Goal: Entertainment & Leisure: Consume media (video, audio)

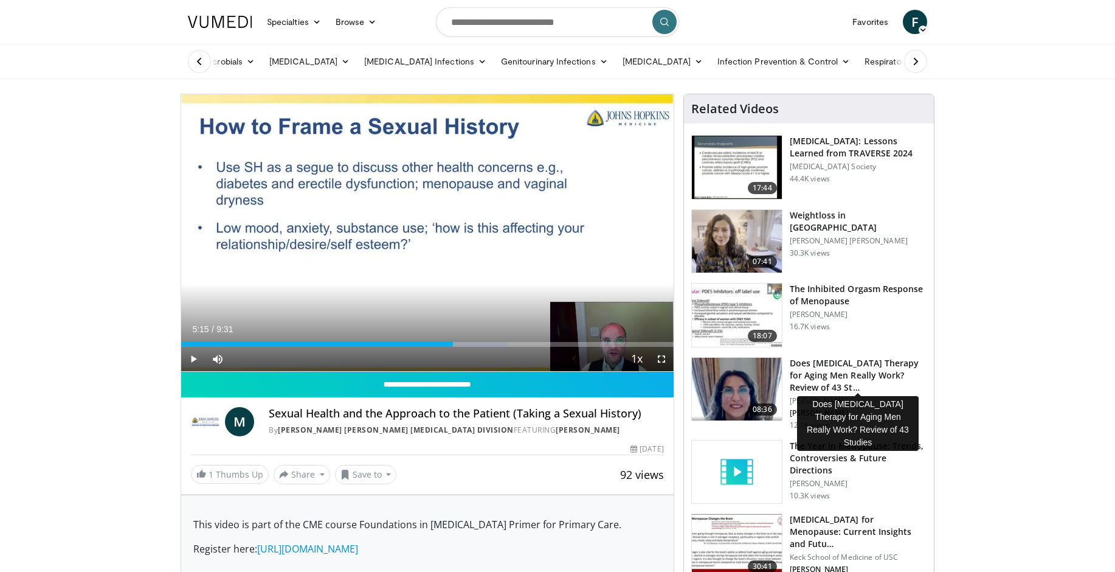
click at [853, 367] on h3 "Does [MEDICAL_DATA] Therapy for Aging Men Really Work? Review of 43 St…" at bounding box center [858, 375] width 137 height 36
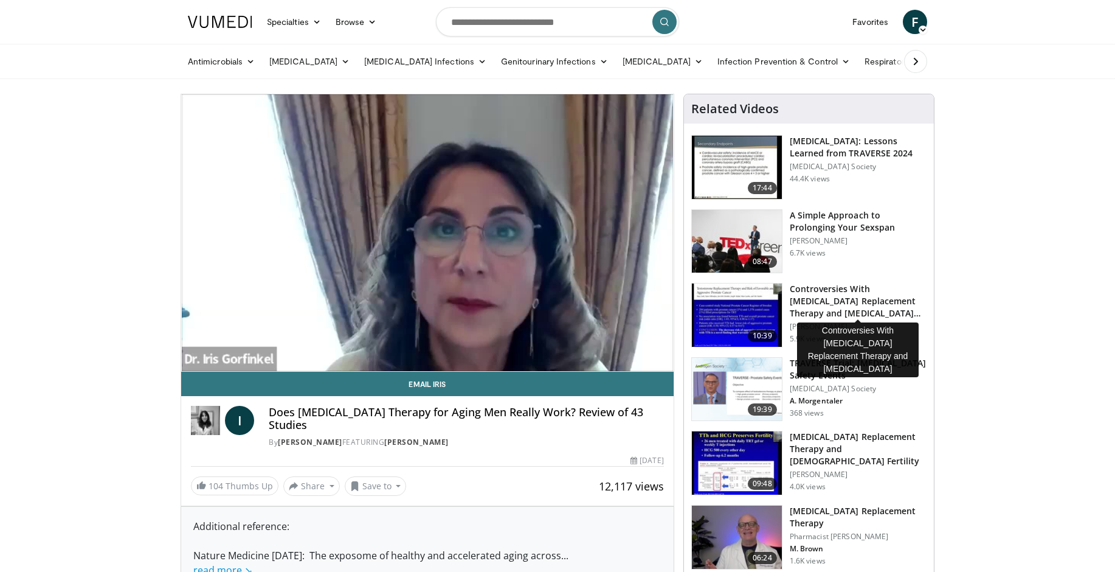
click at [825, 296] on h3 "Controversies With [MEDICAL_DATA] Replacement Therapy and [MEDICAL_DATA] Can…" at bounding box center [858, 301] width 137 height 36
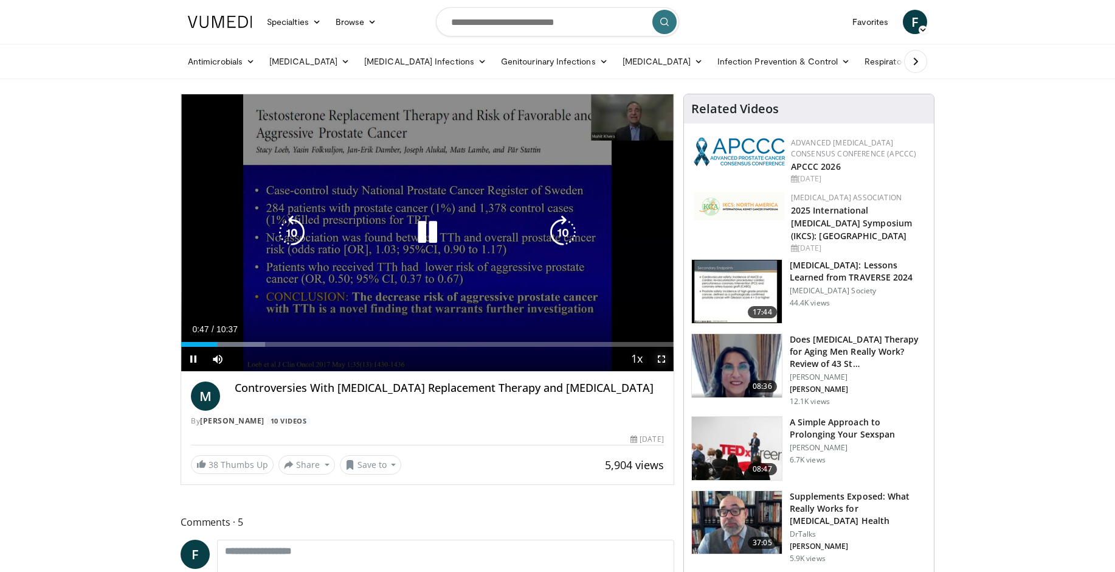
drag, startPoint x: 662, startPoint y: 358, endPoint x: 698, endPoint y: 407, distance: 61.3
click at [662, 359] on span "Video Player" at bounding box center [661, 359] width 24 height 24
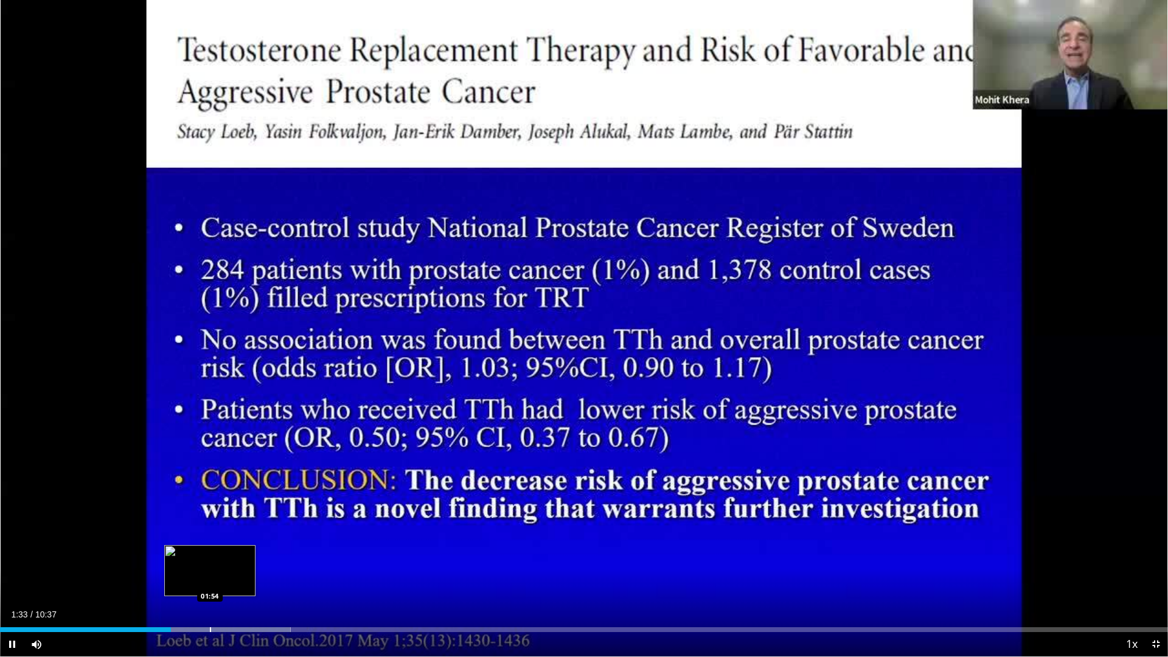
click at [209, 571] on div "Loaded : 24.87% 01:33 01:54" at bounding box center [584, 629] width 1168 height 5
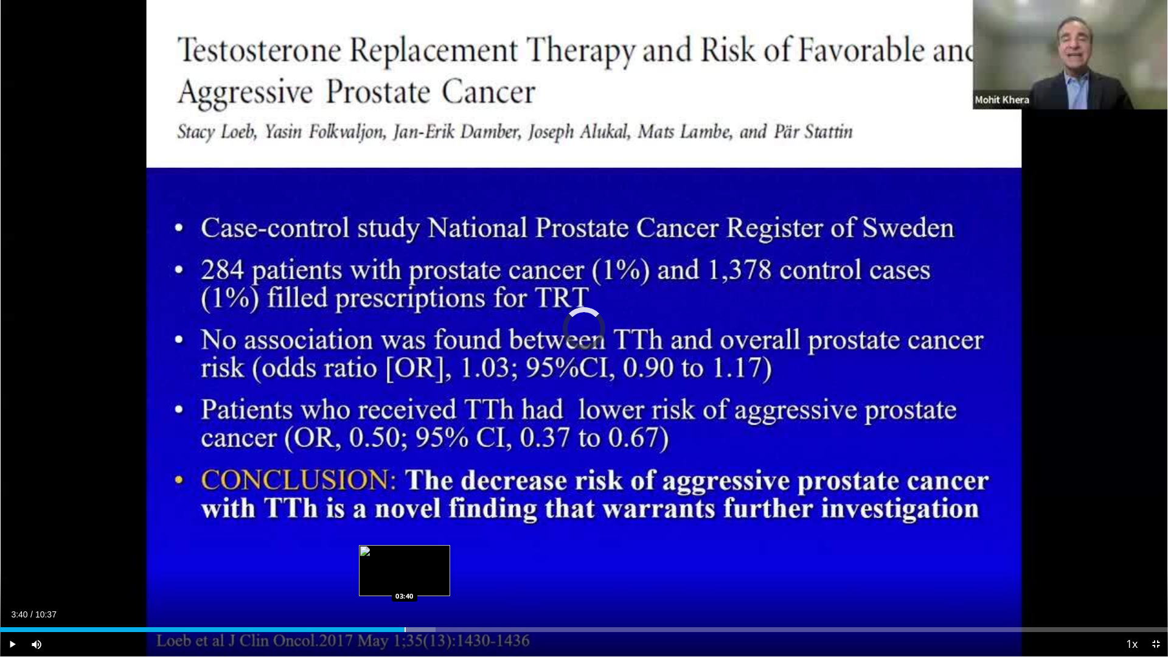
click at [404, 571] on div "Loaded : 37.31% 03:40 03:40" at bounding box center [584, 626] width 1168 height 12
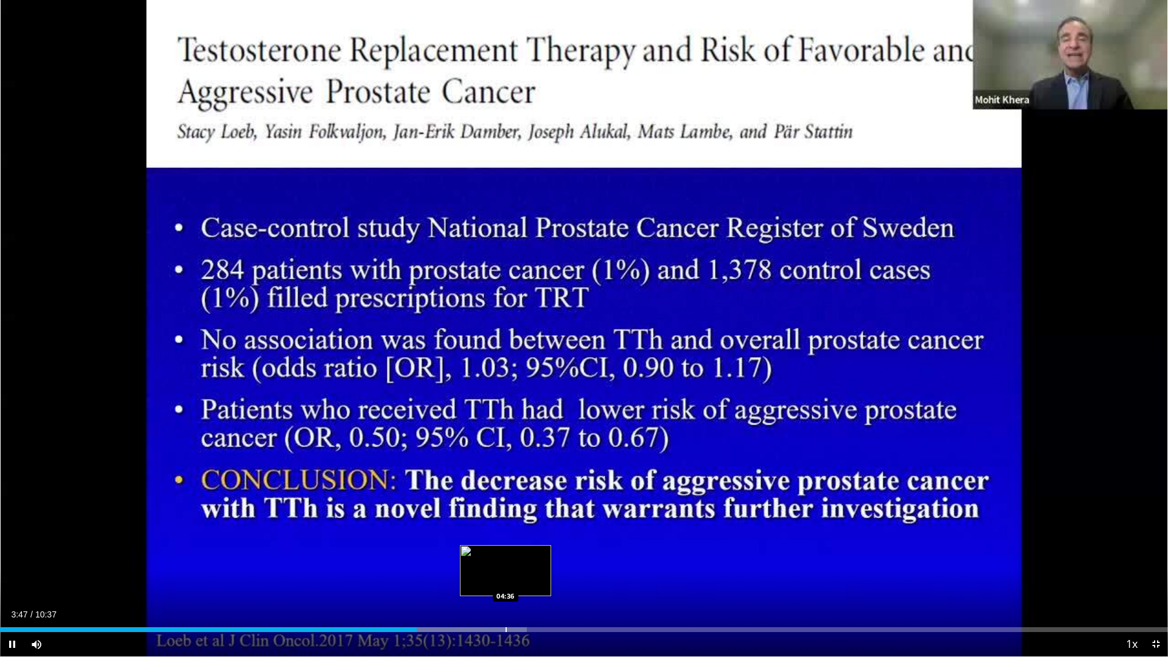
click at [505, 571] on div "Progress Bar" at bounding box center [505, 629] width 1 height 5
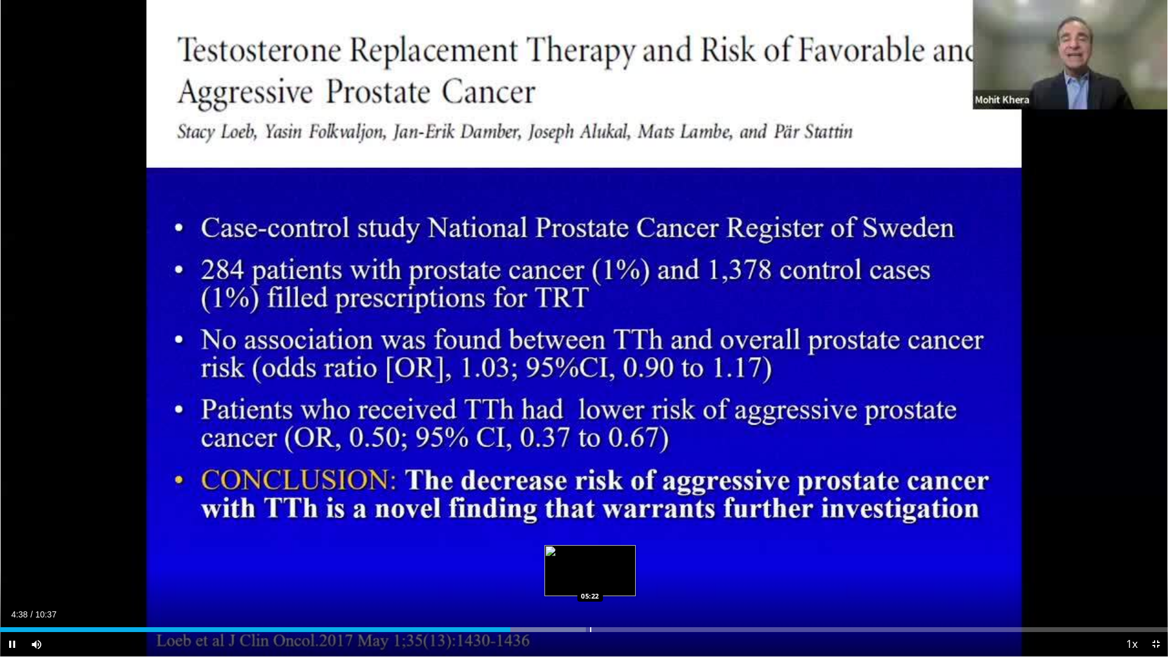
click at [590, 571] on div "Progress Bar" at bounding box center [590, 629] width 1 height 5
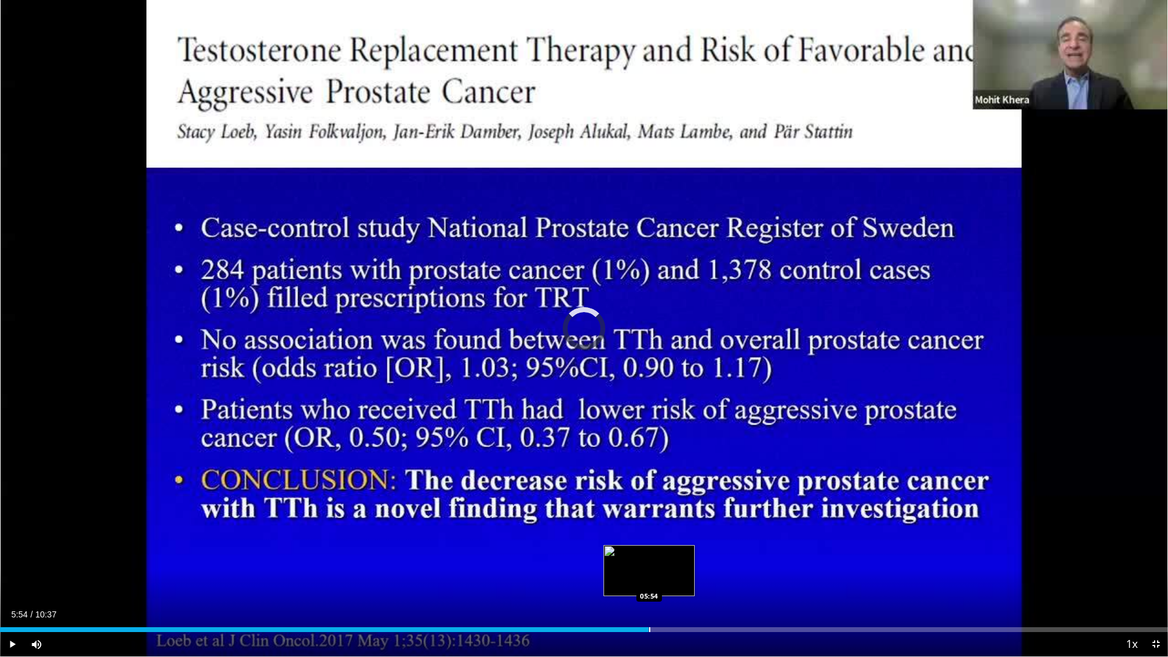
click at [648, 571] on div "Loaded : 51.73% 05:54 05:54" at bounding box center [584, 626] width 1168 height 12
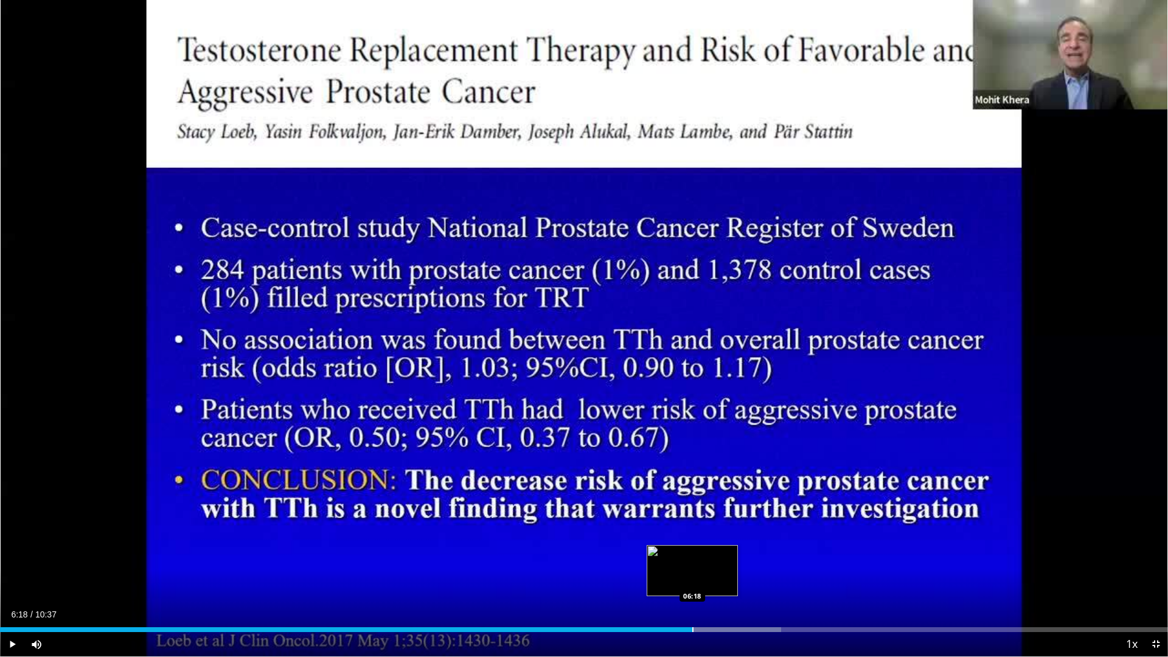
click at [692, 571] on div "Progress Bar" at bounding box center [692, 629] width 1 height 5
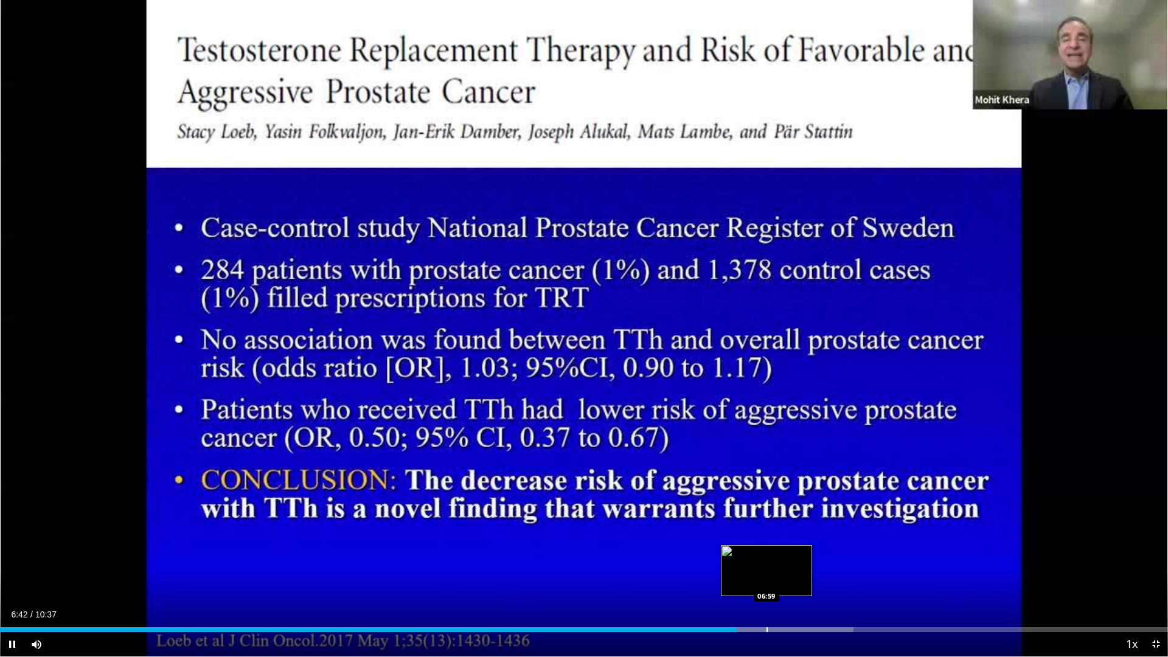
click at [766, 571] on div "Progress Bar" at bounding box center [766, 629] width 1 height 5
click at [805, 571] on video-js "**********" at bounding box center [584, 328] width 1168 height 657
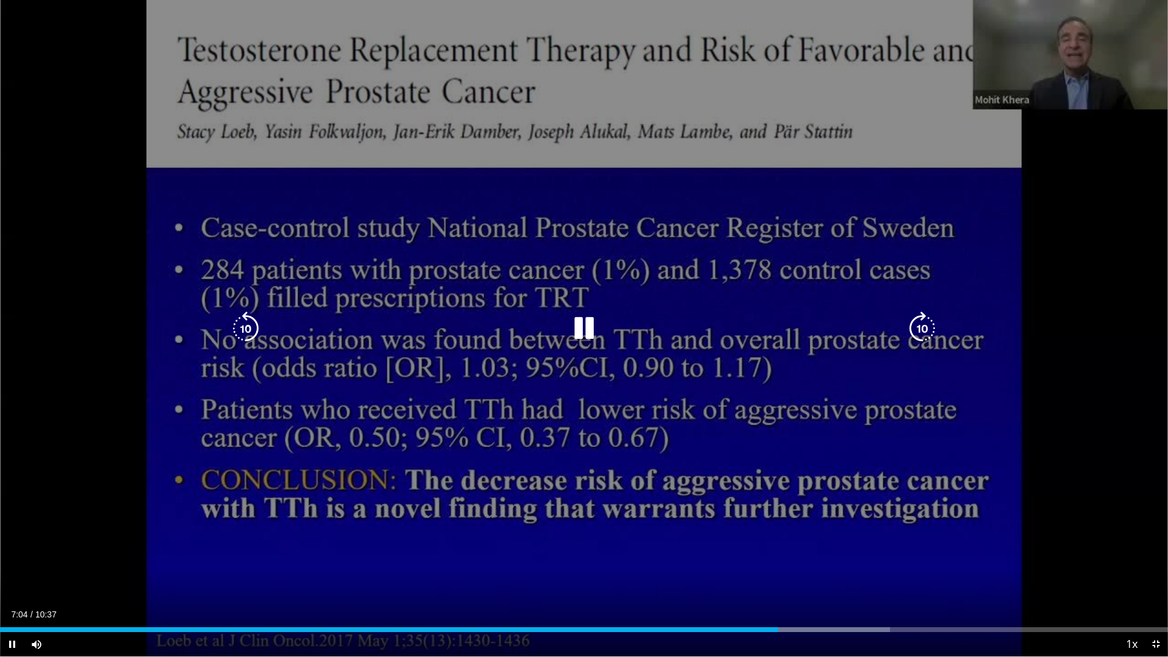
click at [843, 571] on div "Loaded : 76.18% 07:05 07:19" at bounding box center [584, 626] width 1168 height 12
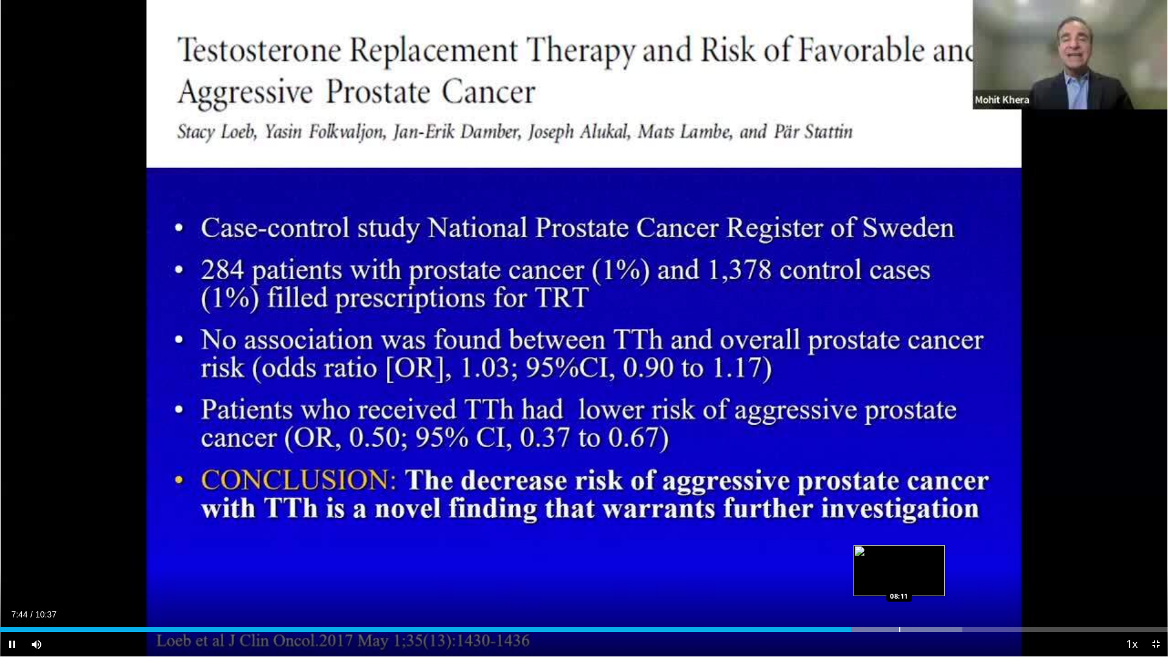
click at [899, 571] on div "Loaded : 82.40% 07:44 08:11" at bounding box center [584, 626] width 1168 height 12
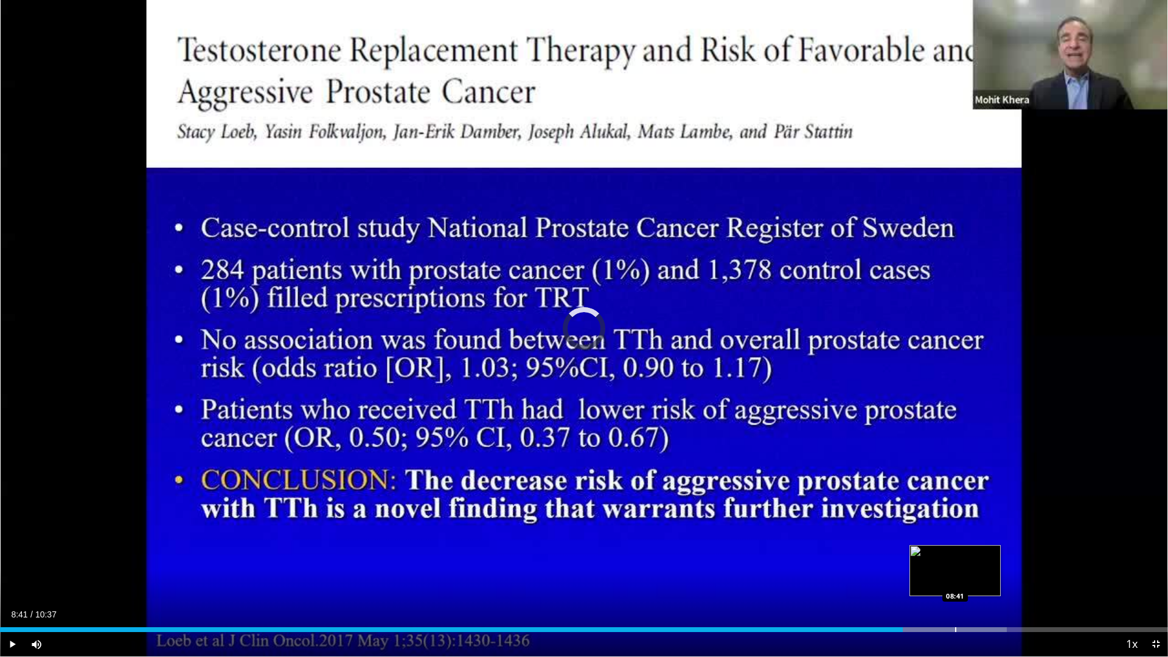
click at [955, 571] on div "Progress Bar" at bounding box center [955, 629] width 1 height 5
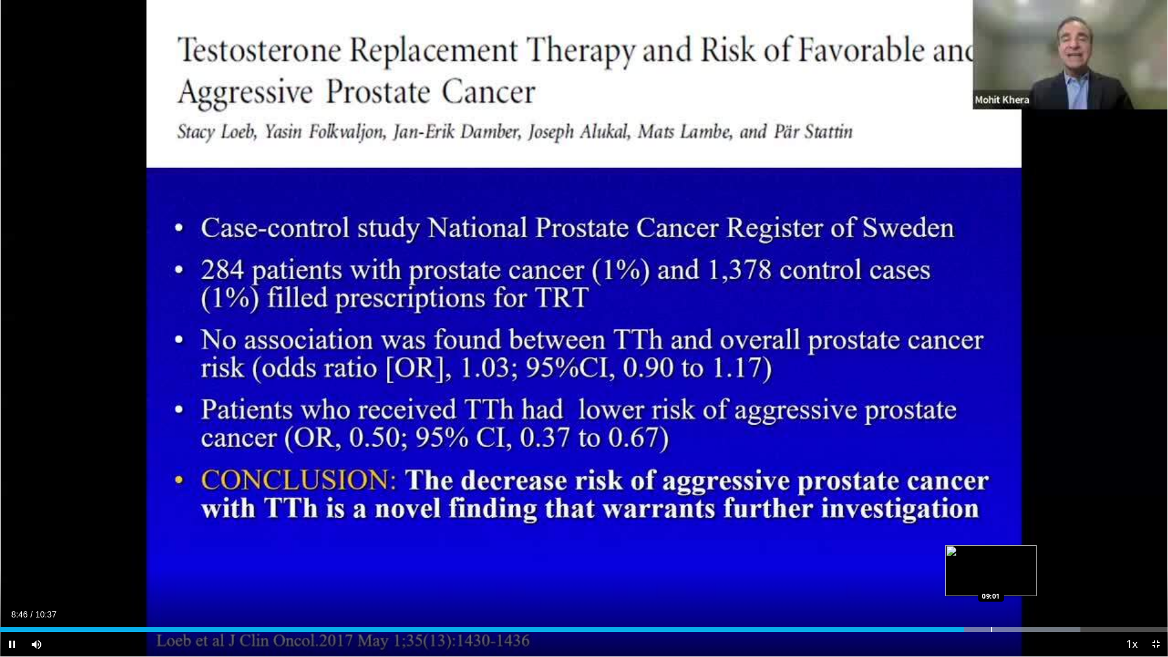
click at [991, 571] on div "Loaded : 92.48% 08:46 09:01" at bounding box center [584, 626] width 1168 height 12
click at [1039, 571] on div "Progress Bar" at bounding box center [1039, 629] width 1 height 5
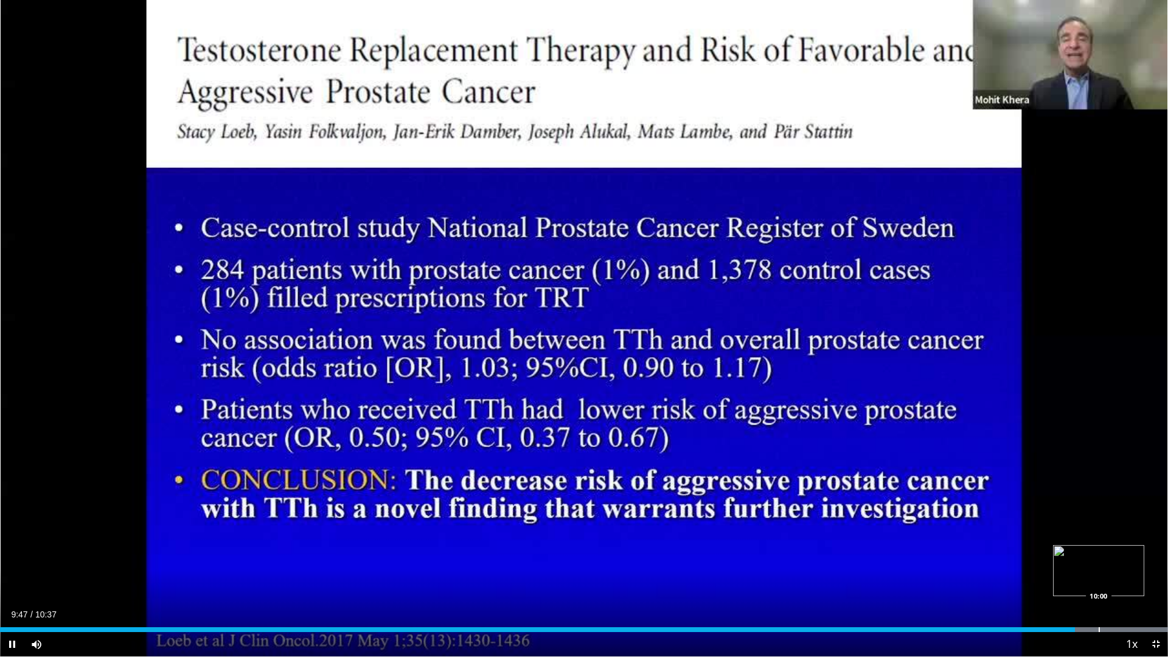
click at [1098, 571] on div "Loaded : 100.00% 09:47 10:00" at bounding box center [584, 626] width 1168 height 12
